Goal: Obtain resource: Download file/media

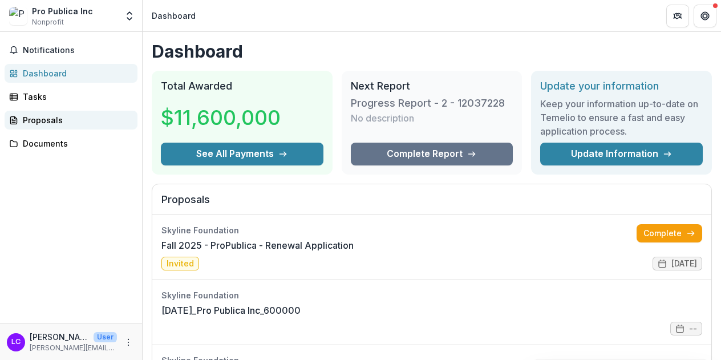
click at [40, 116] on div "Proposals" at bounding box center [75, 120] width 105 height 12
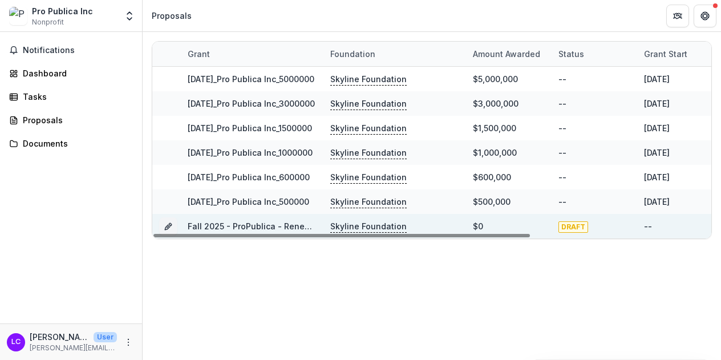
click at [249, 225] on link "Fall 2025 - ProPublica - Renewal Application" at bounding box center [277, 226] width 178 height 10
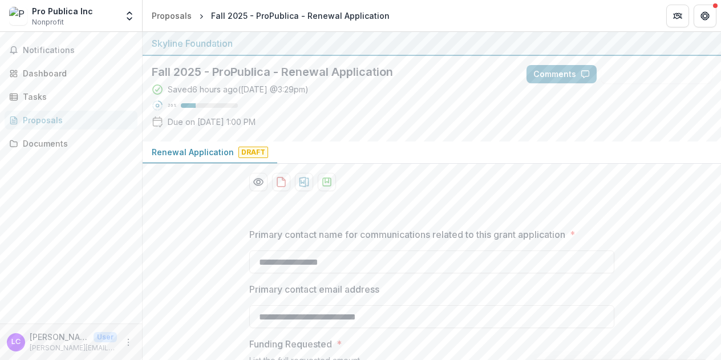
click at [258, 71] on h2 "Fall 2025 - ProPublica - Renewal Application" at bounding box center [330, 72] width 356 height 14
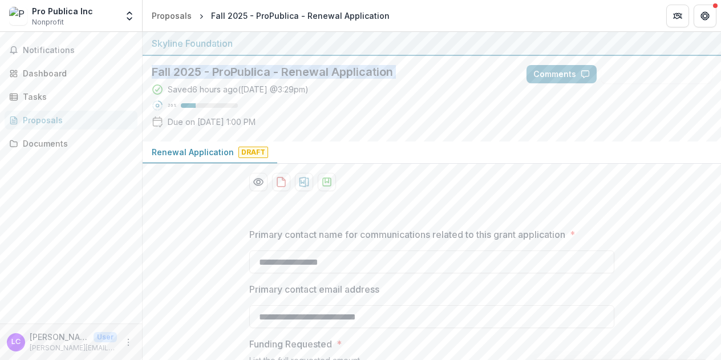
click at [258, 71] on h2 "Fall 2025 - ProPublica - Renewal Application" at bounding box center [330, 72] width 356 height 14
copy div "Fall 2025 - ProPublica - Renewal Application"
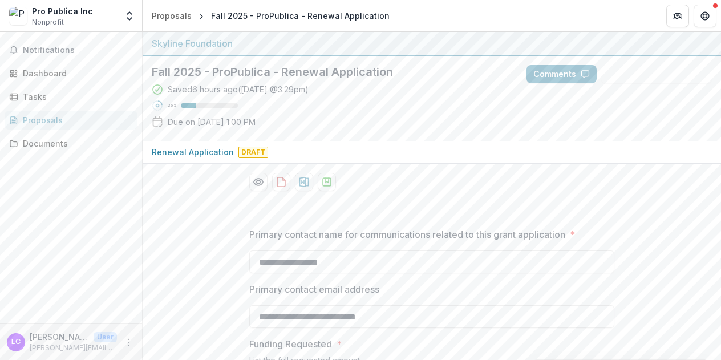
click at [211, 117] on p "Due on [DATE] 1:00 PM" at bounding box center [212, 122] width 88 height 12
copy div "Due on [DATE] 1:00 PM Comments Answer Suggestions"
click at [193, 149] on p "Renewal Application" at bounding box center [193, 152] width 82 height 12
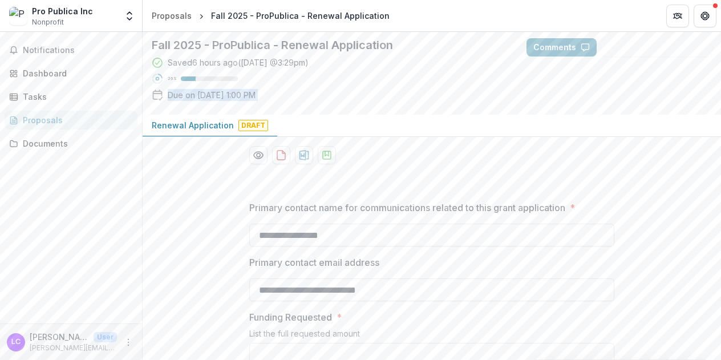
scroll to position [42, 0]
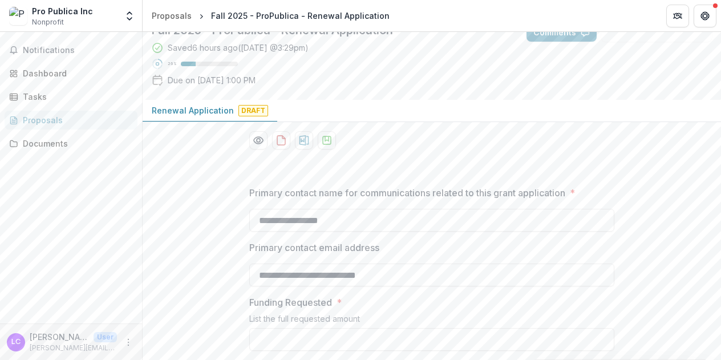
click at [265, 192] on p "Primary contact name for communications related to this grant application" at bounding box center [407, 193] width 316 height 14
click at [265, 209] on input "**********" at bounding box center [431, 220] width 365 height 23
click at [306, 143] on icon "download-proposal" at bounding box center [304, 140] width 10 height 10
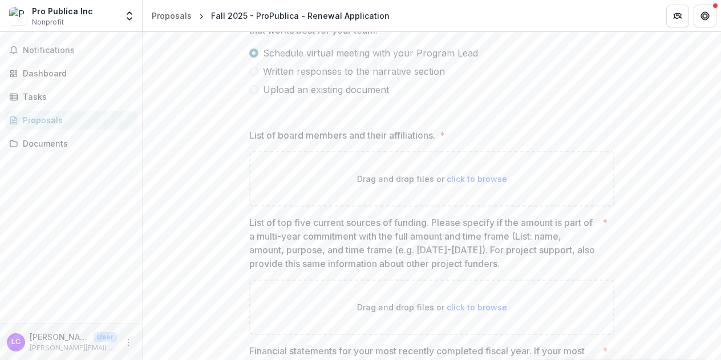
scroll to position [862, 0]
